Goal: Task Accomplishment & Management: Use online tool/utility

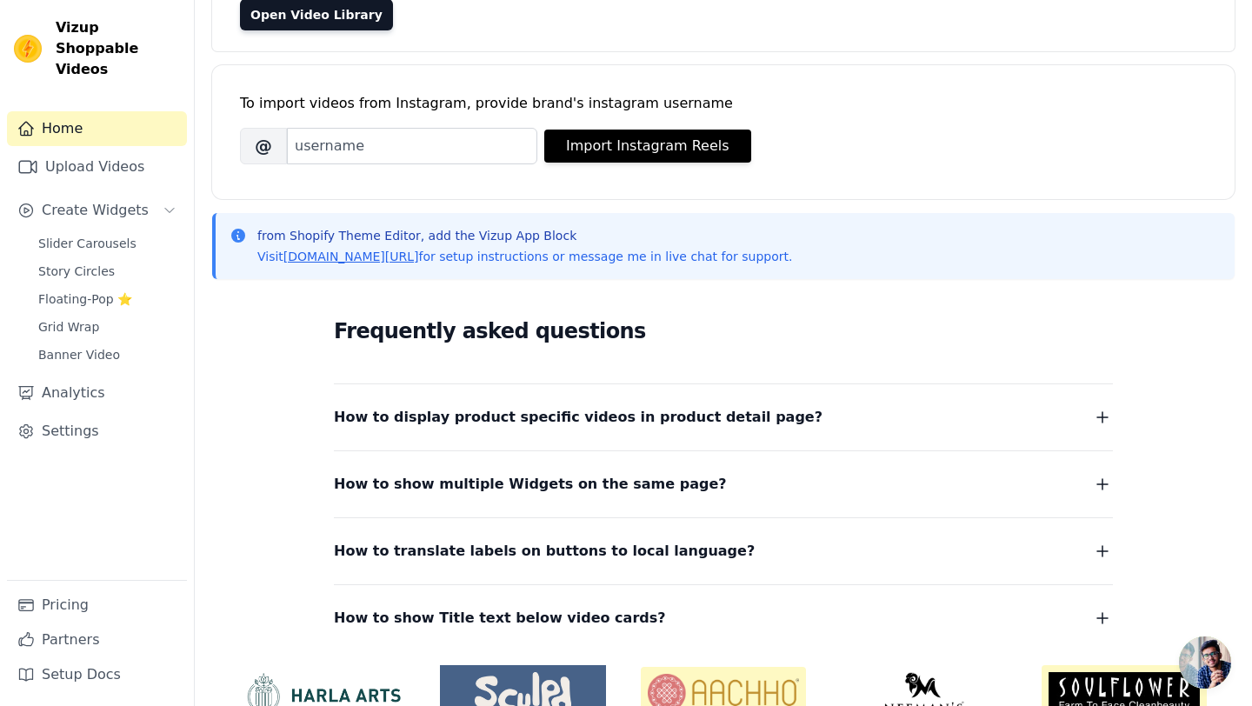
scroll to position [153, 0]
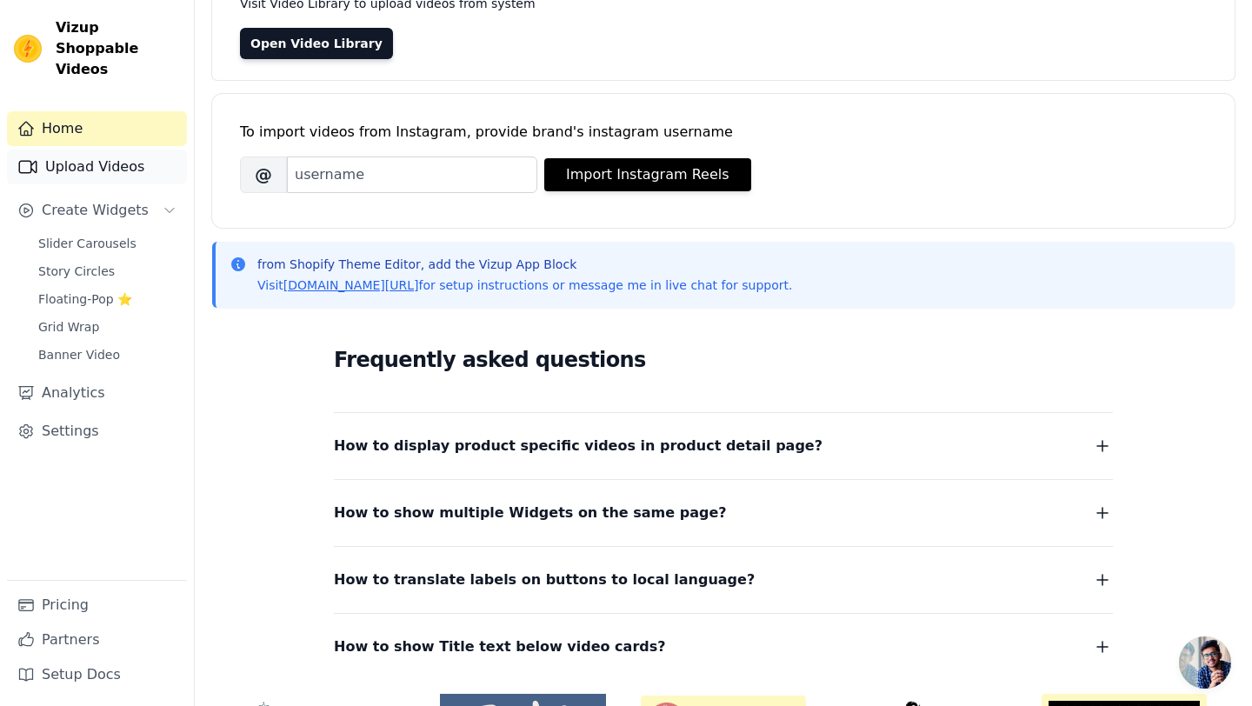
click at [59, 150] on link "Upload Videos" at bounding box center [97, 167] width 180 height 35
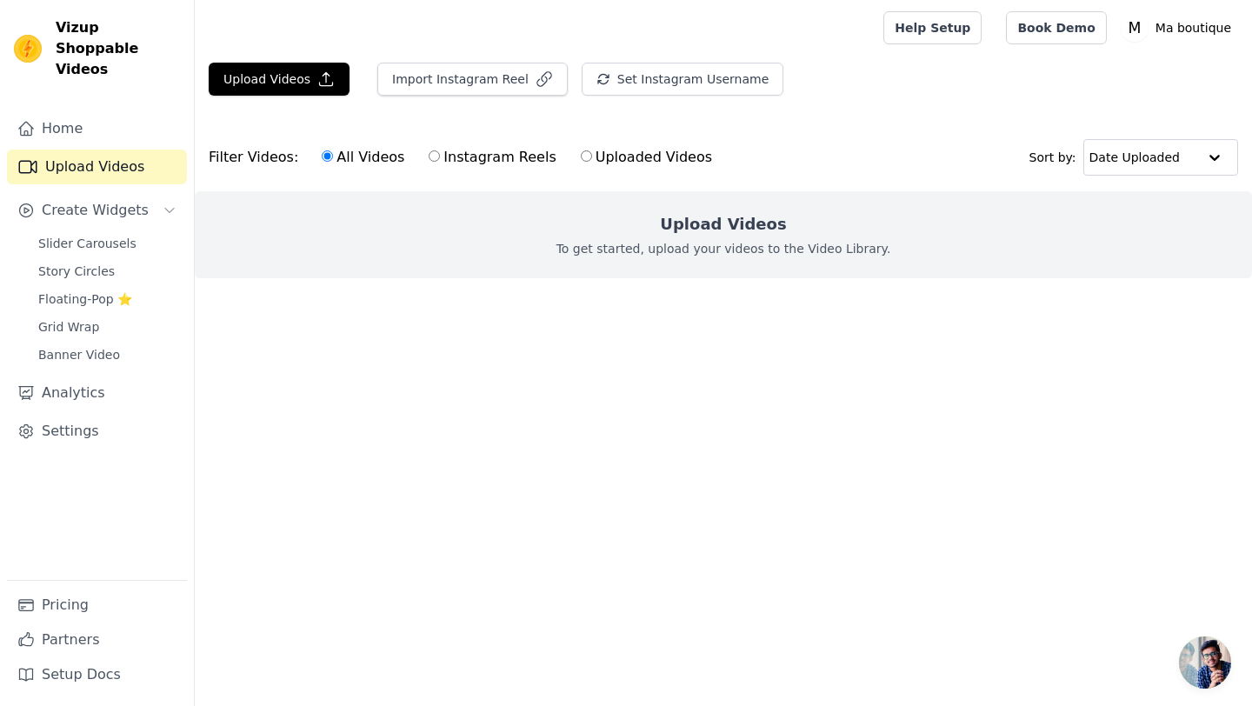
click at [488, 159] on label "Instagram Reels" at bounding box center [492, 157] width 129 height 23
click at [440, 159] on input "Instagram Reels" at bounding box center [434, 155] width 11 height 11
radio input "true"
click at [103, 233] on link "Slider Carousels" at bounding box center [107, 243] width 159 height 24
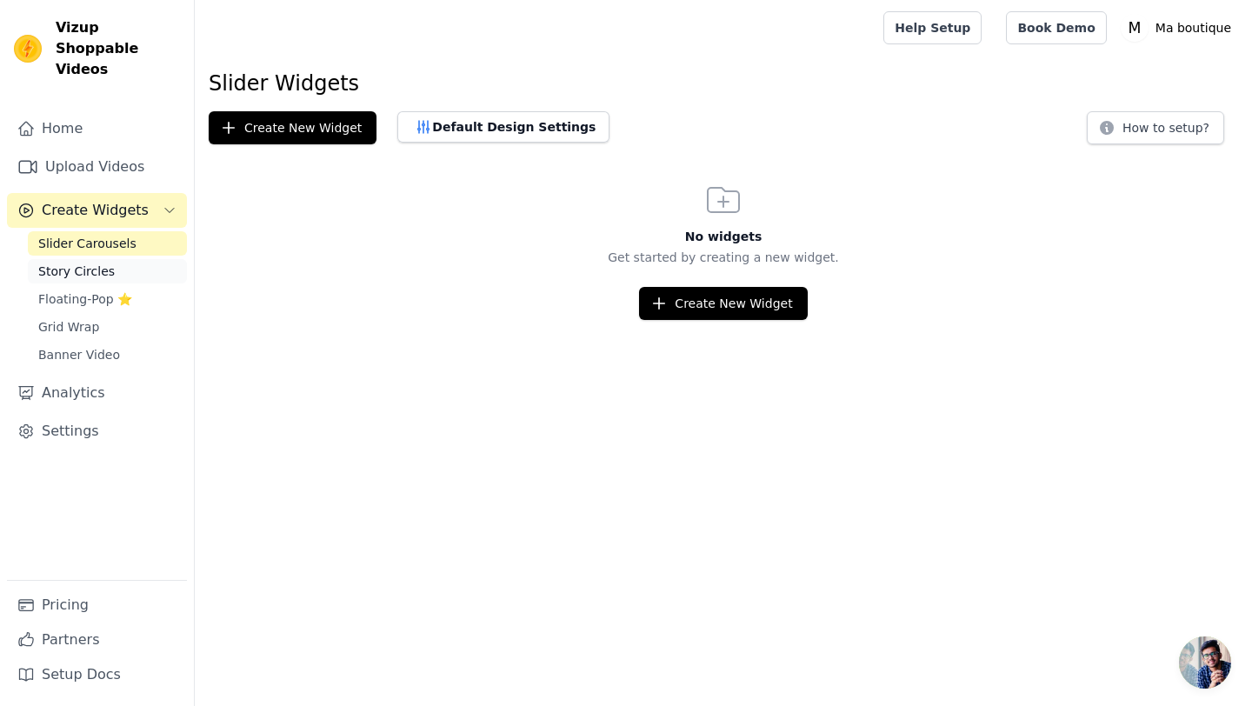
click at [110, 259] on link "Story Circles" at bounding box center [107, 271] width 159 height 24
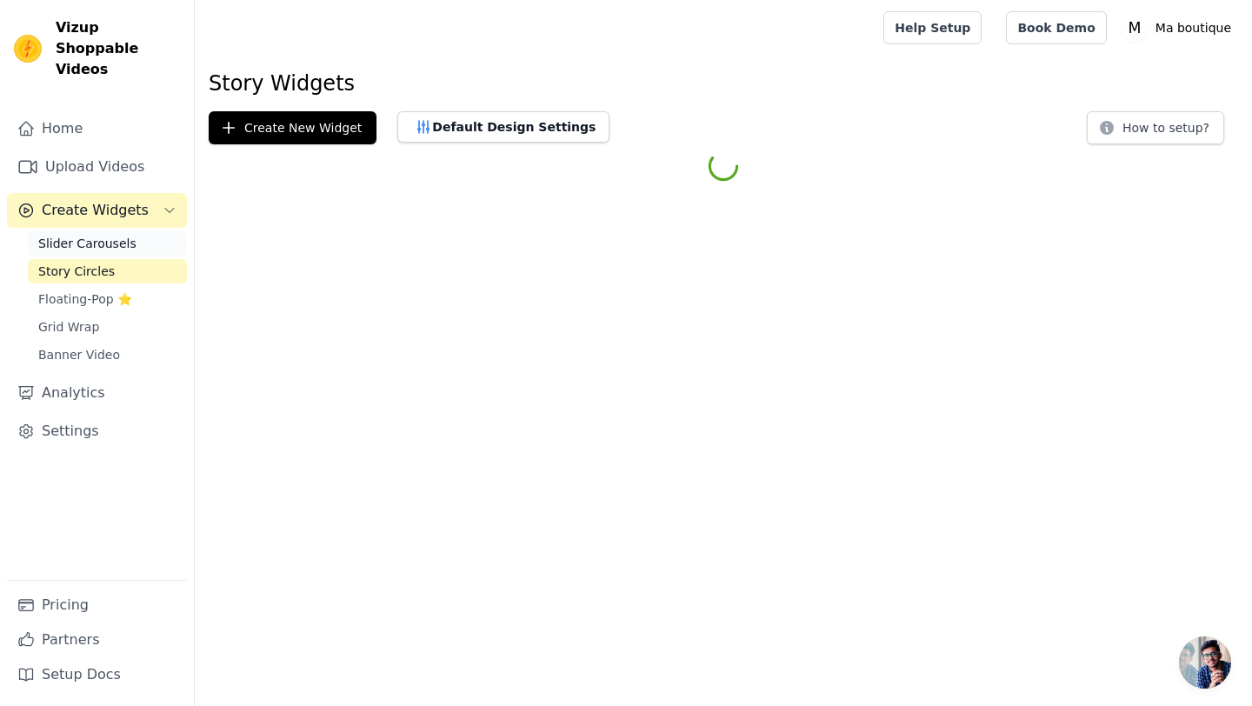
click at [103, 235] on span "Slider Carousels" at bounding box center [87, 243] width 98 height 17
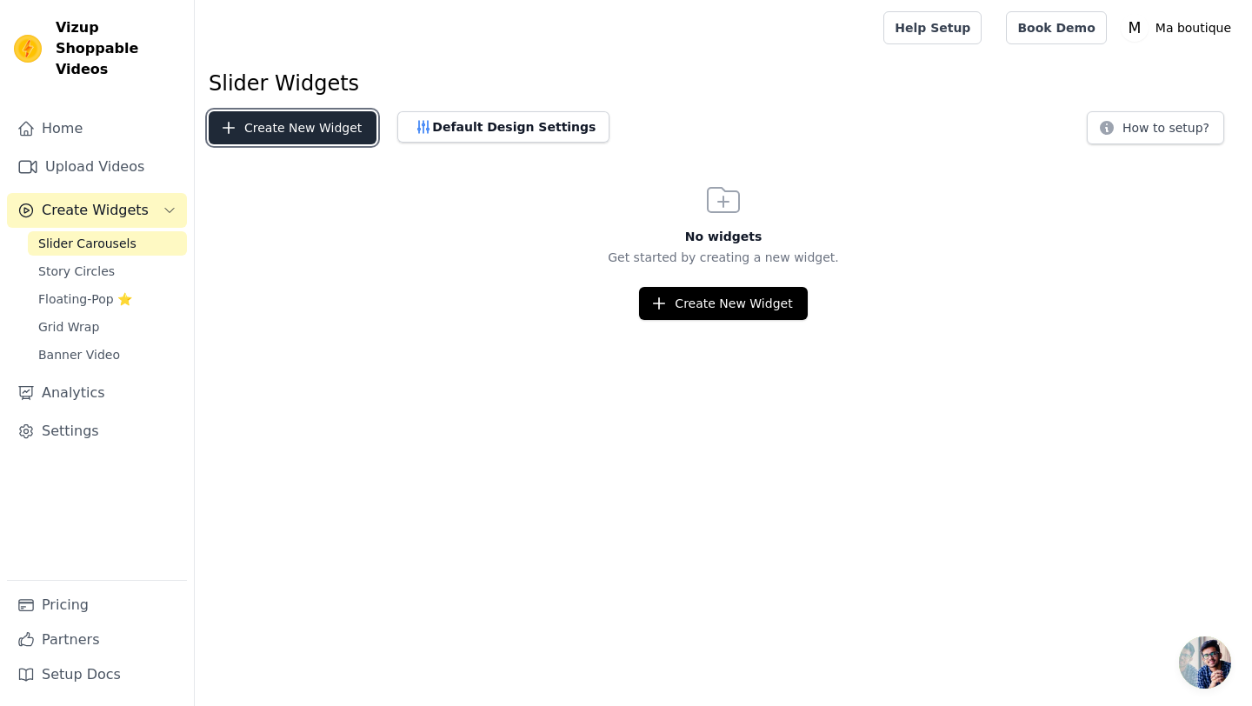
click at [276, 128] on button "Create New Widget" at bounding box center [293, 127] width 168 height 33
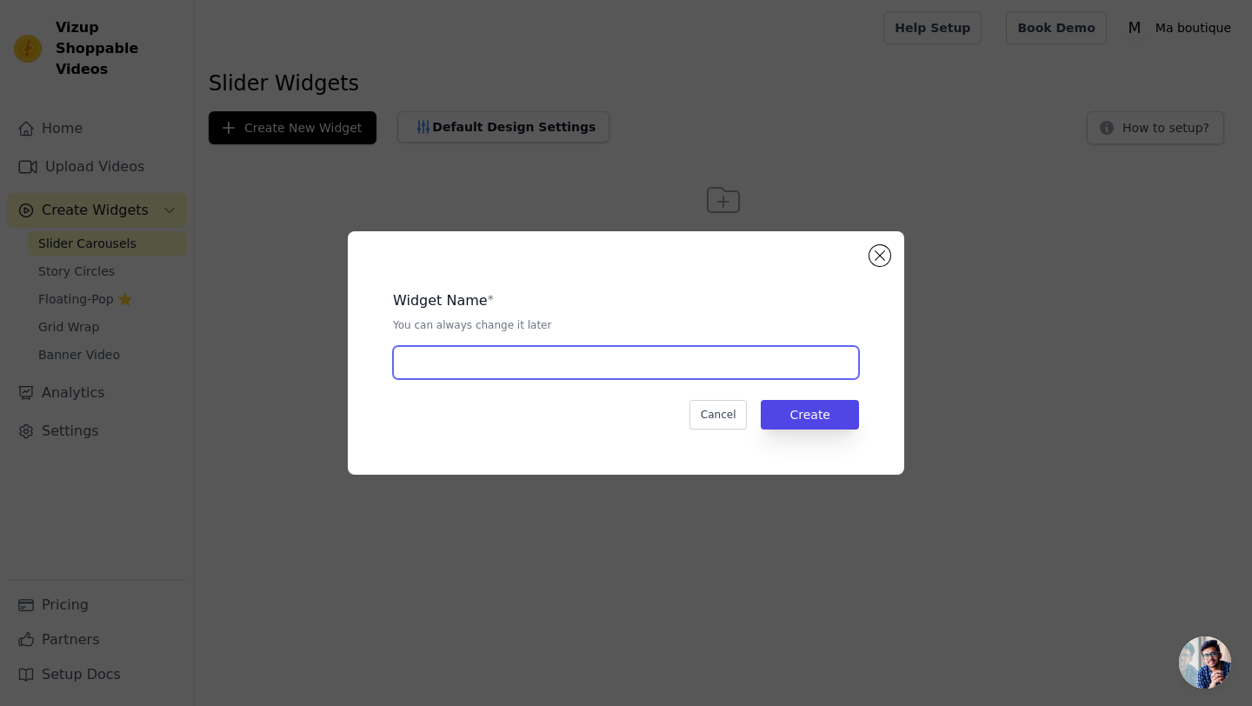
click at [458, 346] on input "text" at bounding box center [626, 362] width 466 height 33
type input "n"
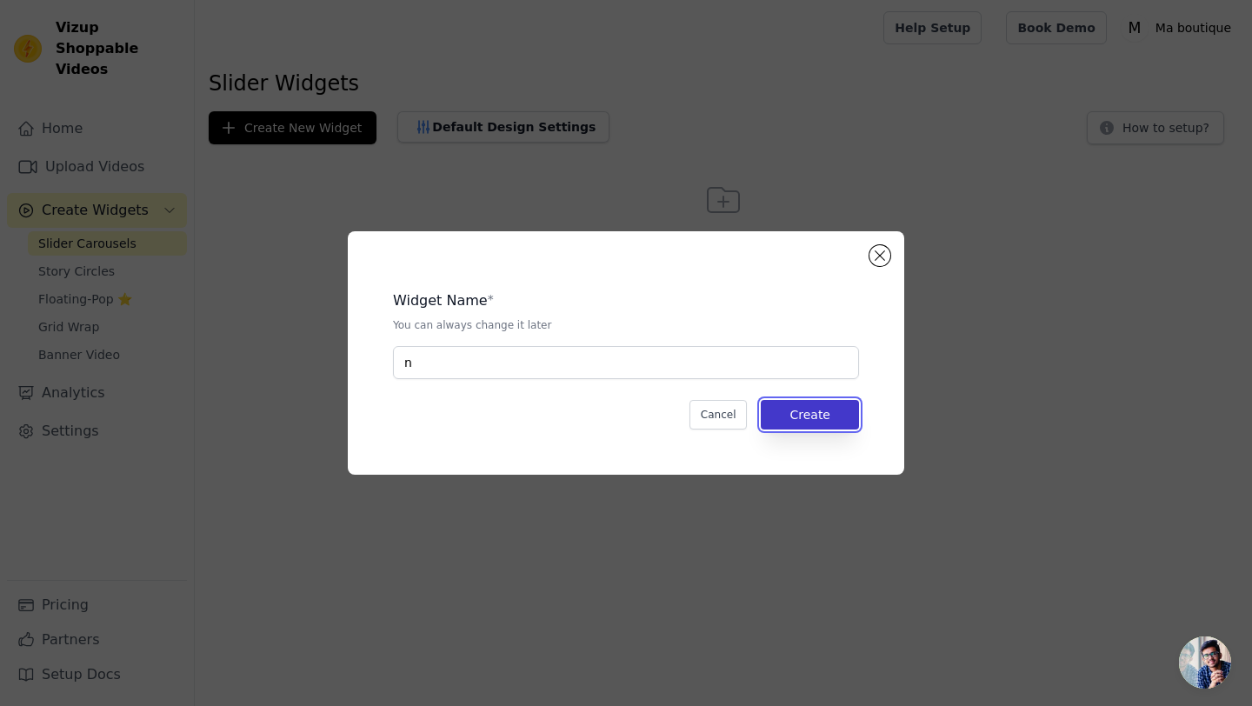
click at [830, 415] on button "Create" at bounding box center [810, 415] width 98 height 30
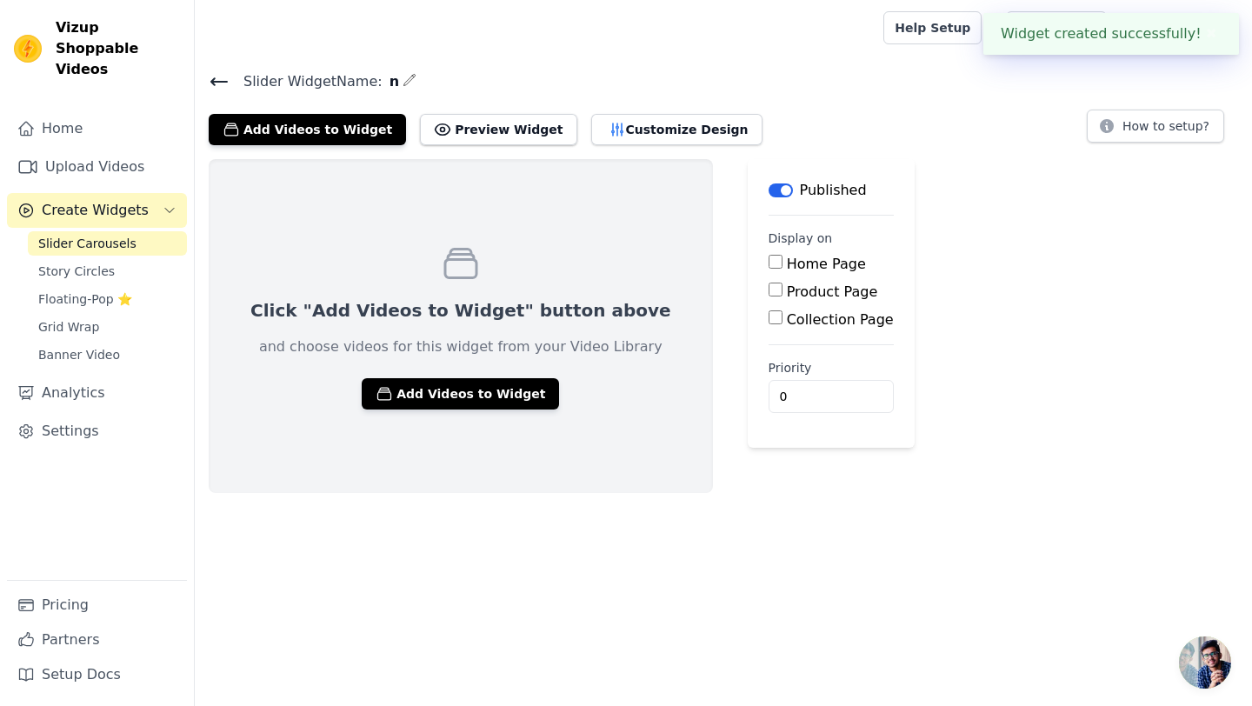
click at [768, 256] on input "Home Page" at bounding box center [775, 262] width 14 height 14
checkbox input "true"
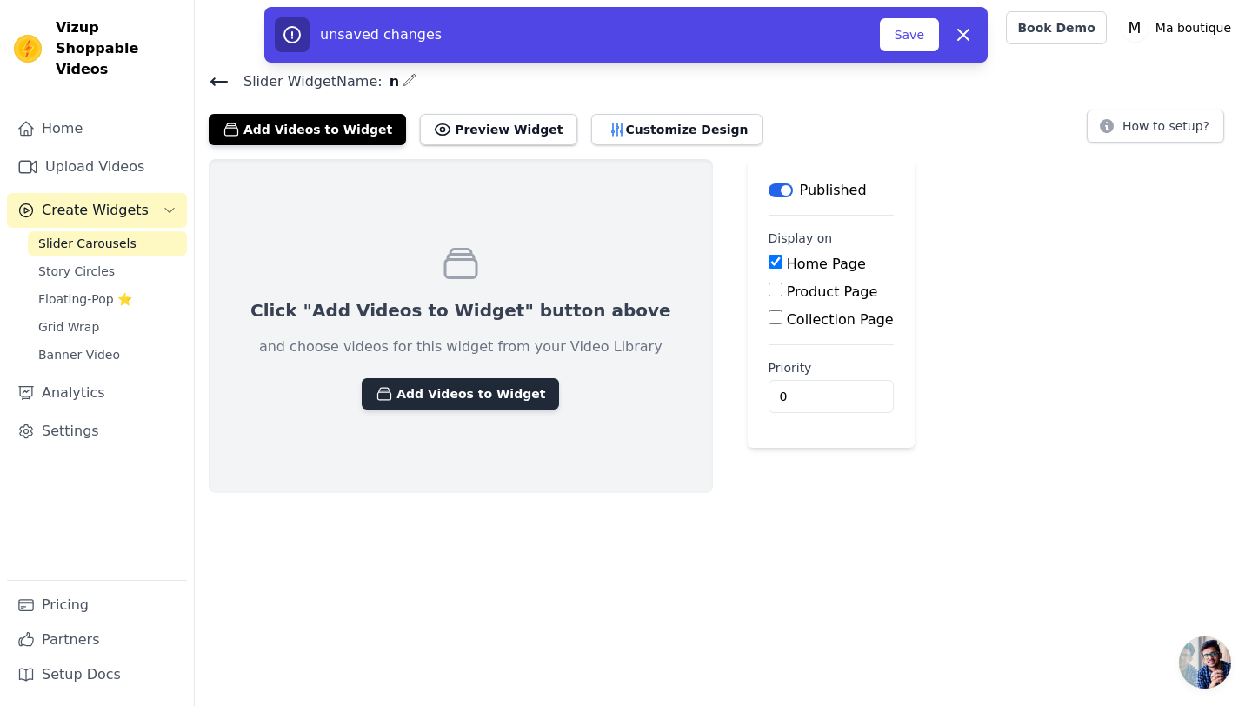
click at [490, 398] on button "Add Videos to Widget" at bounding box center [460, 393] width 197 height 31
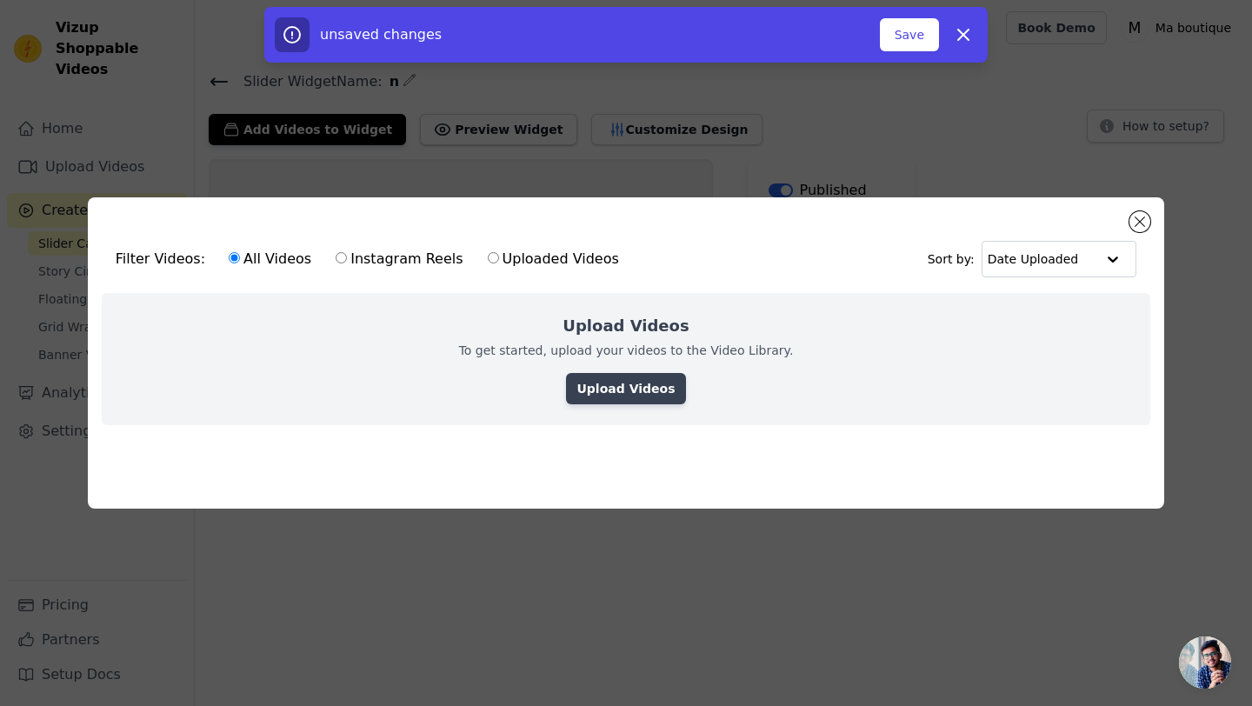
click at [643, 390] on link "Upload Videos" at bounding box center [625, 388] width 119 height 31
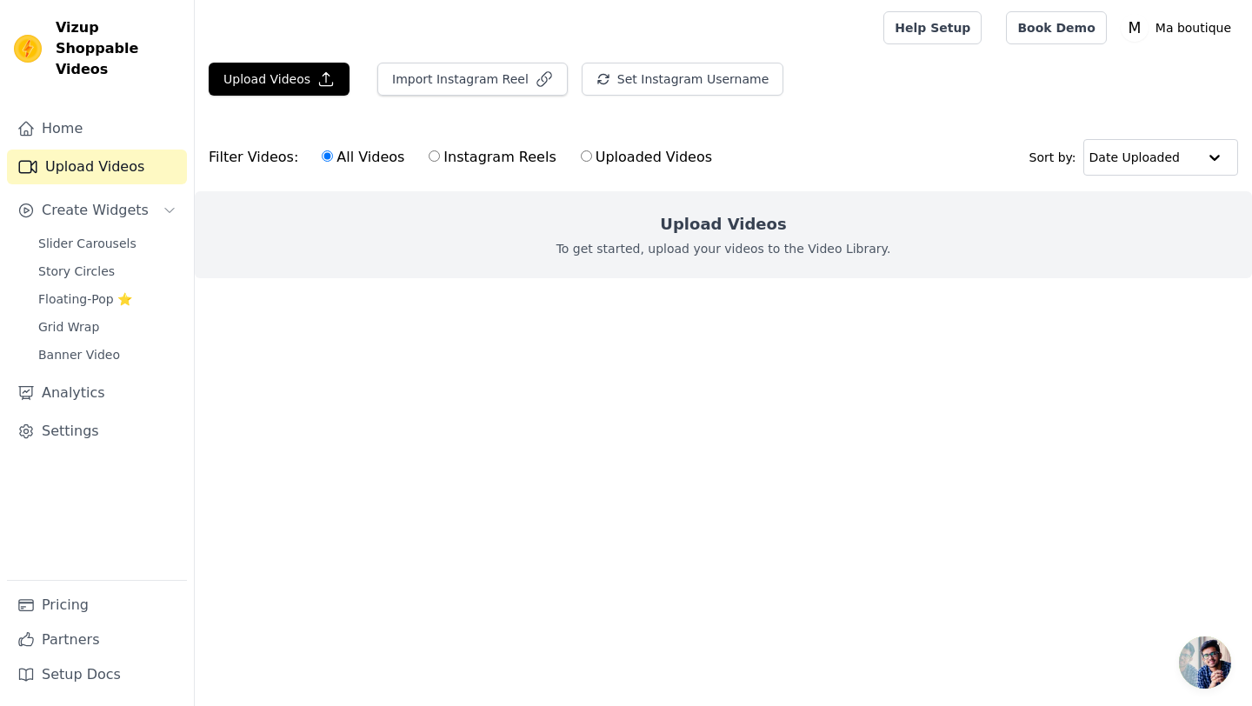
click at [688, 242] on p "To get started, upload your videos to the Video Library." at bounding box center [723, 248] width 335 height 17
click at [764, 209] on div "Upload Videos To get started, upload your videos to the Video Library." at bounding box center [723, 234] width 1057 height 87
click at [317, 77] on icon "button" at bounding box center [325, 78] width 17 height 17
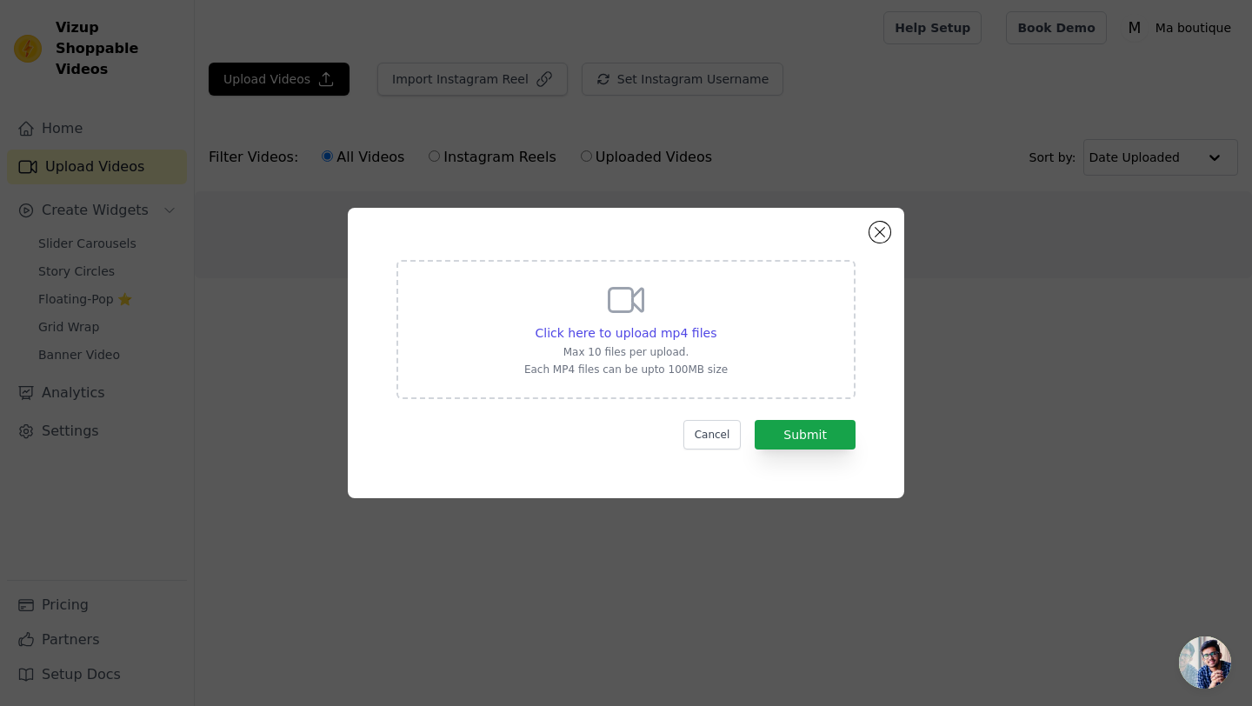
click at [636, 313] on icon at bounding box center [626, 300] width 42 height 42
click at [715, 323] on input "Click here to upload mp4 files Max 10 files per upload. Each MP4 files can be u…" at bounding box center [715, 323] width 1 height 1
type input "C:\fakepath\ssstik.io_@asapshahed_1758472370928.mp4"
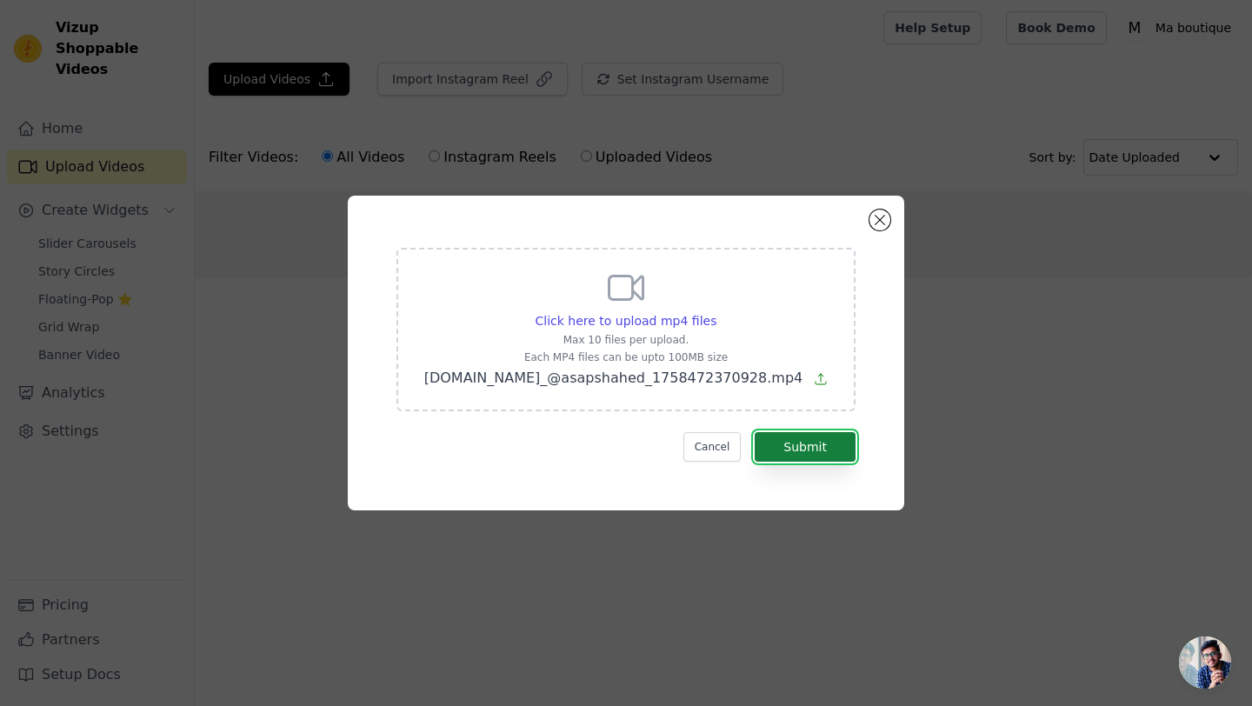
click at [800, 447] on button "Submit" at bounding box center [805, 447] width 101 height 30
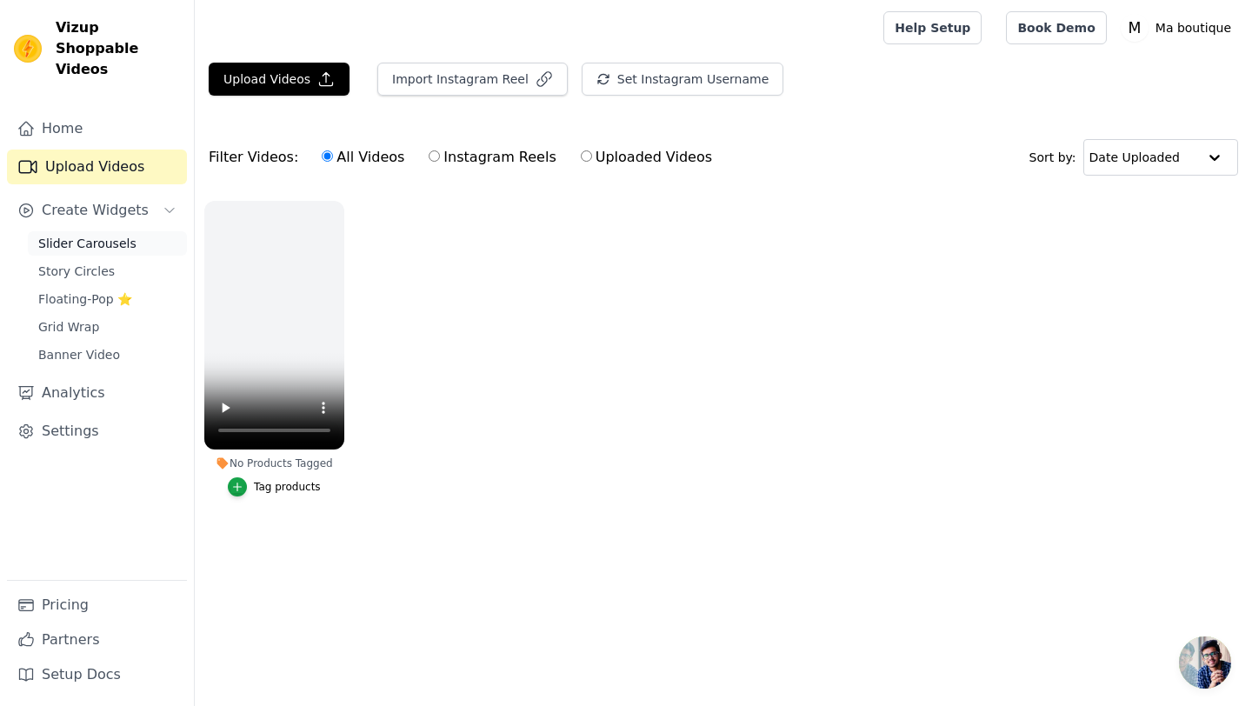
click at [100, 235] on span "Slider Carousels" at bounding box center [87, 243] width 98 height 17
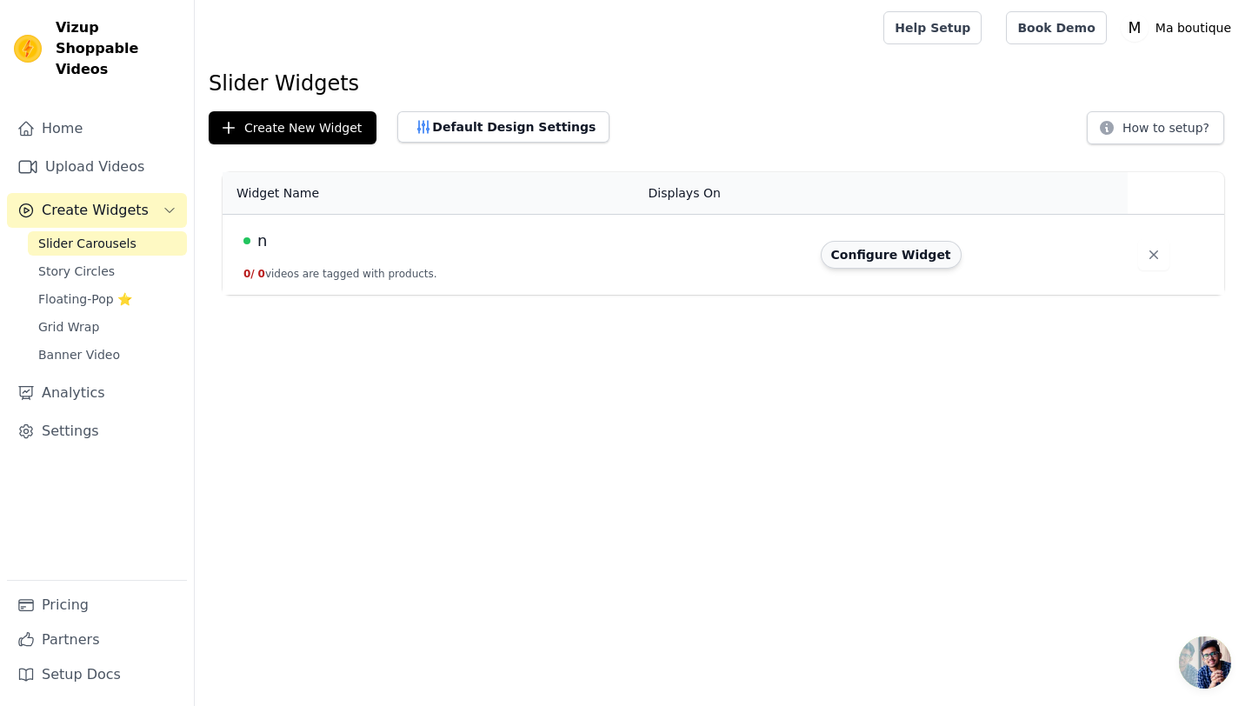
click at [867, 250] on button "Configure Widget" at bounding box center [891, 255] width 141 height 28
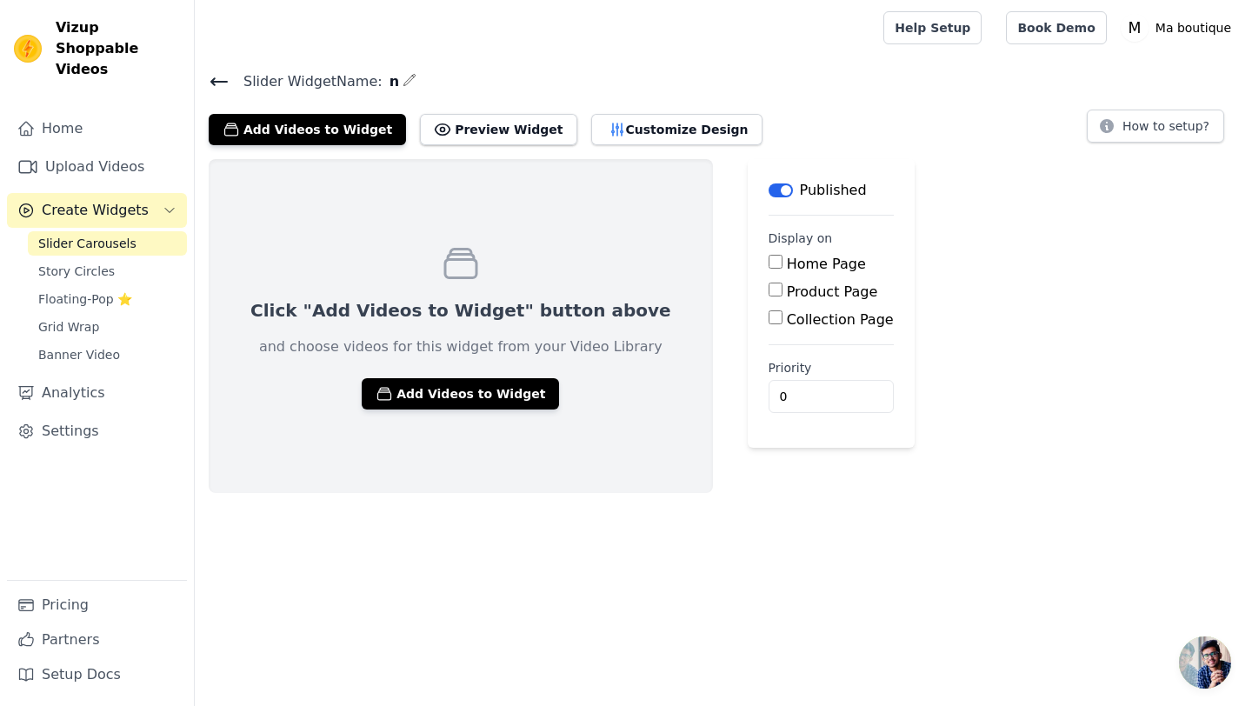
click at [768, 267] on input "Home Page" at bounding box center [775, 262] width 14 height 14
checkbox input "true"
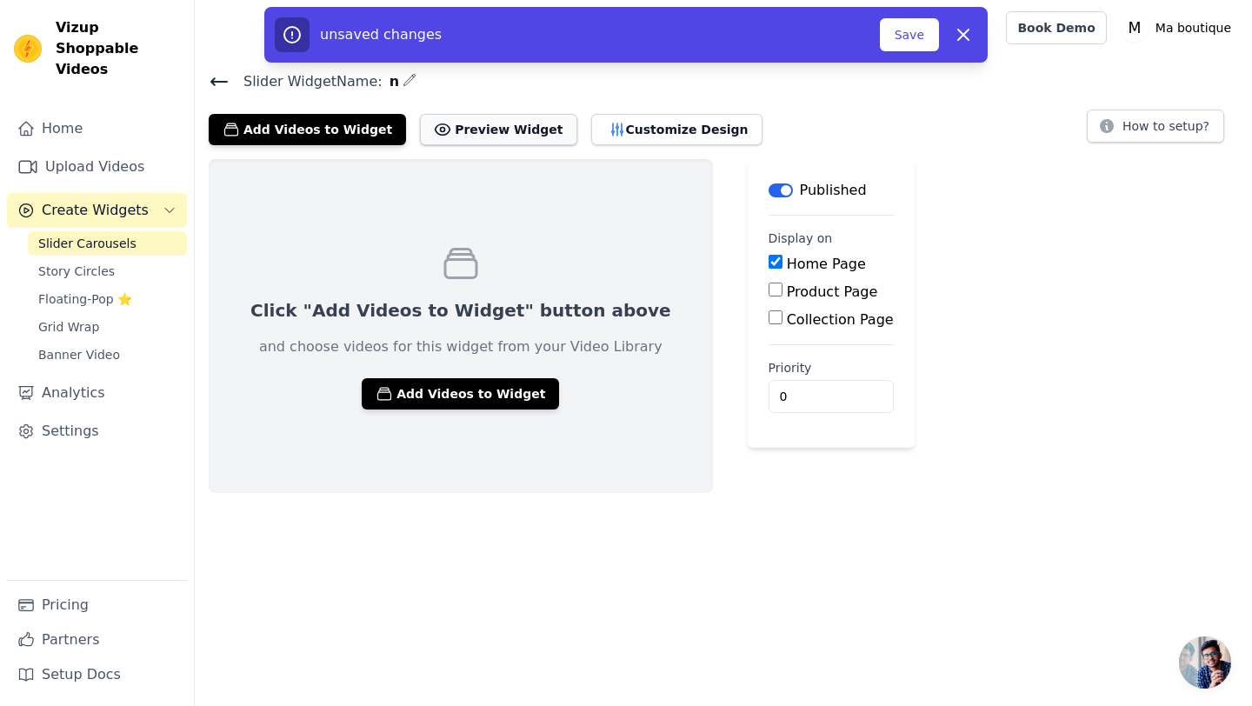
click at [483, 138] on button "Preview Widget" at bounding box center [498, 129] width 156 height 31
click at [439, 401] on button "Add Videos to Widget" at bounding box center [460, 393] width 197 height 31
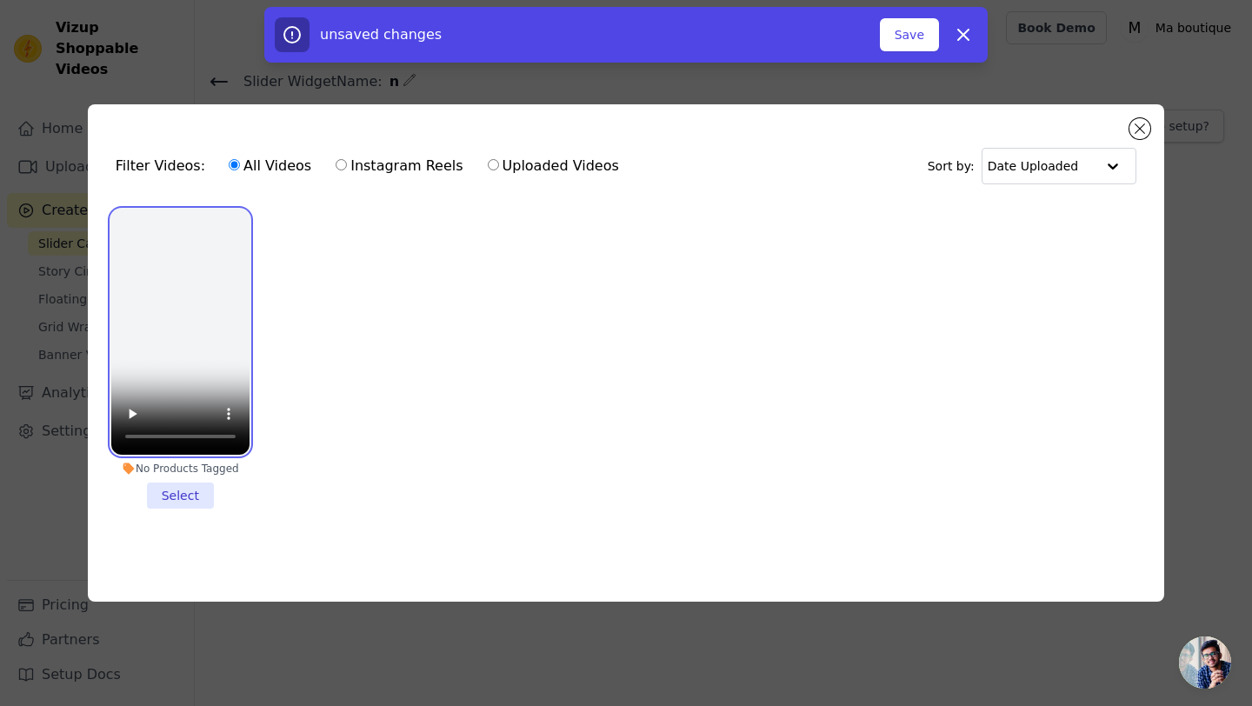
click at [201, 328] on video at bounding box center [180, 332] width 138 height 246
click at [183, 488] on li "No Products Tagged Select" at bounding box center [180, 359] width 138 height 300
click at [0, 0] on input "No Products Tagged Select" at bounding box center [0, 0] width 0 height 0
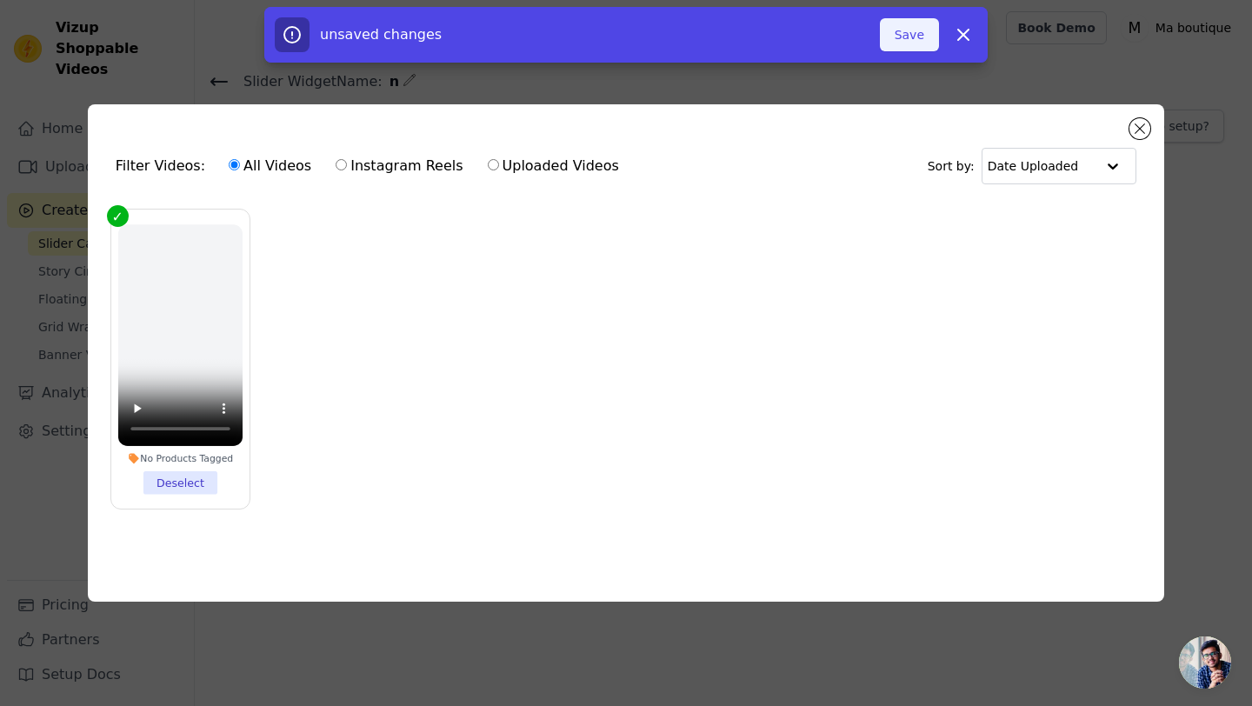
click at [918, 33] on button "Save" at bounding box center [909, 34] width 59 height 33
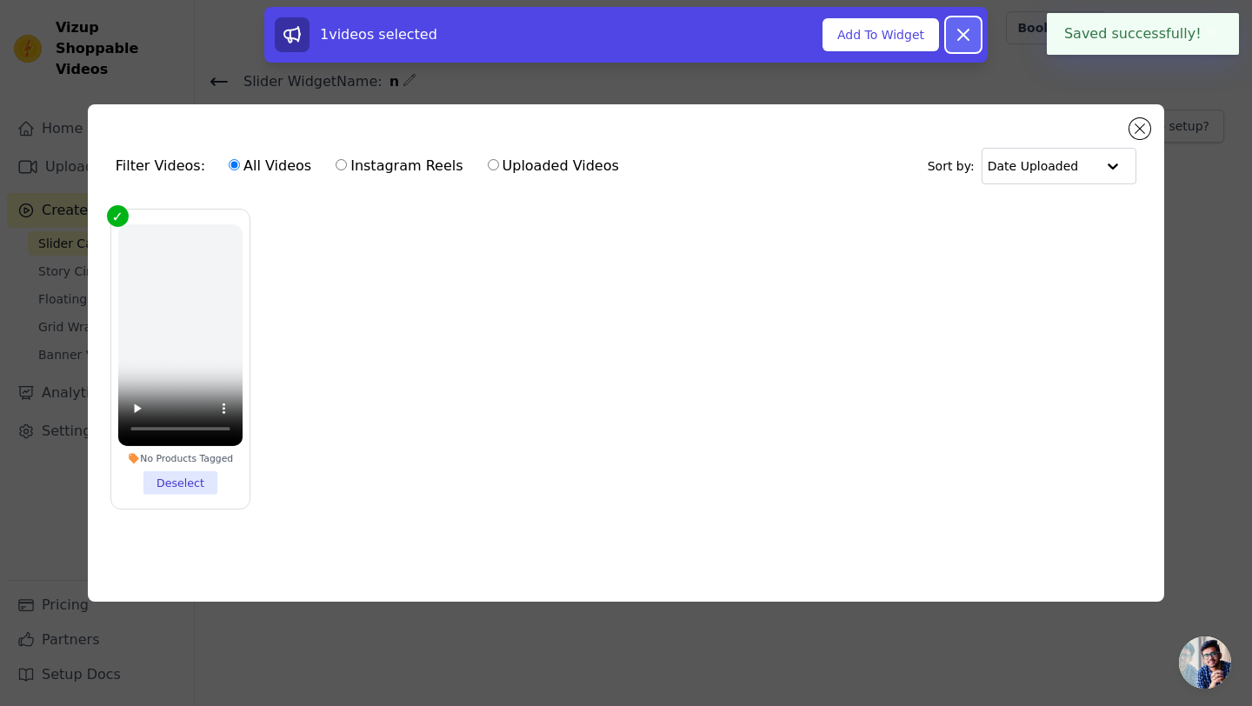
click at [963, 38] on icon at bounding box center [963, 34] width 21 height 21
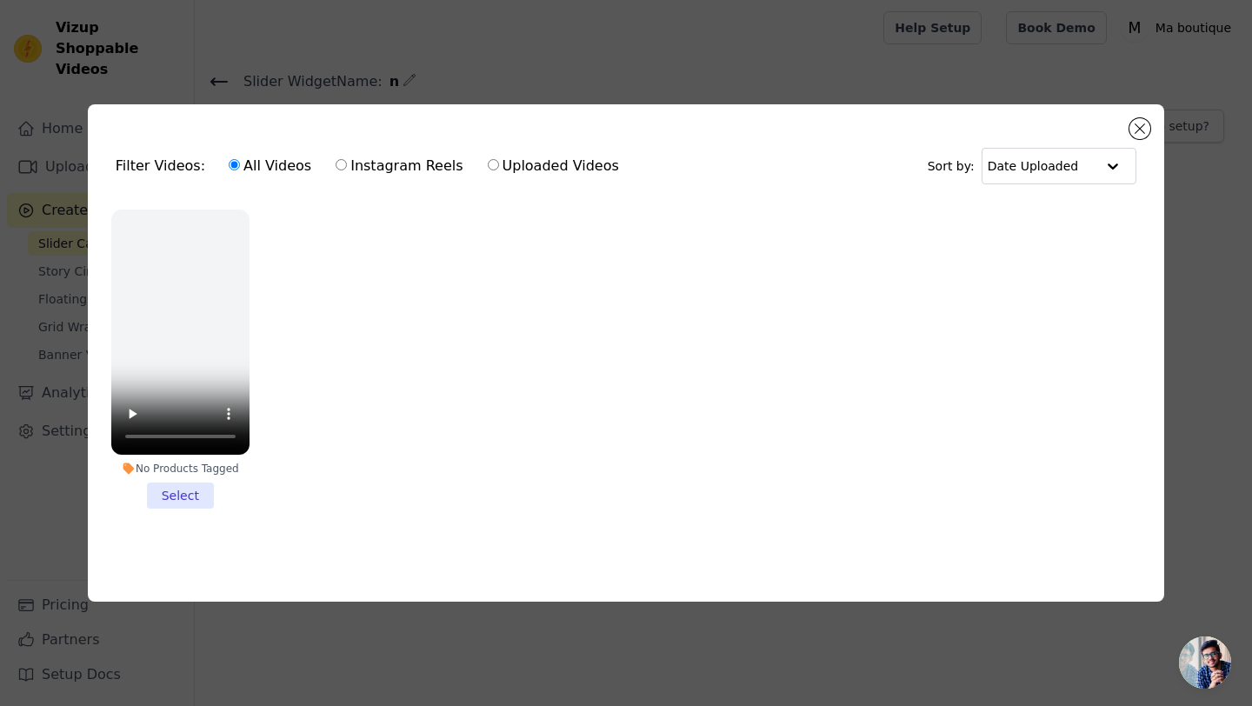
click at [176, 486] on li "No Products Tagged Select" at bounding box center [180, 359] width 138 height 300
click at [0, 0] on input "No Products Tagged Select" at bounding box center [0, 0] width 0 height 0
